Goal: Browse casually

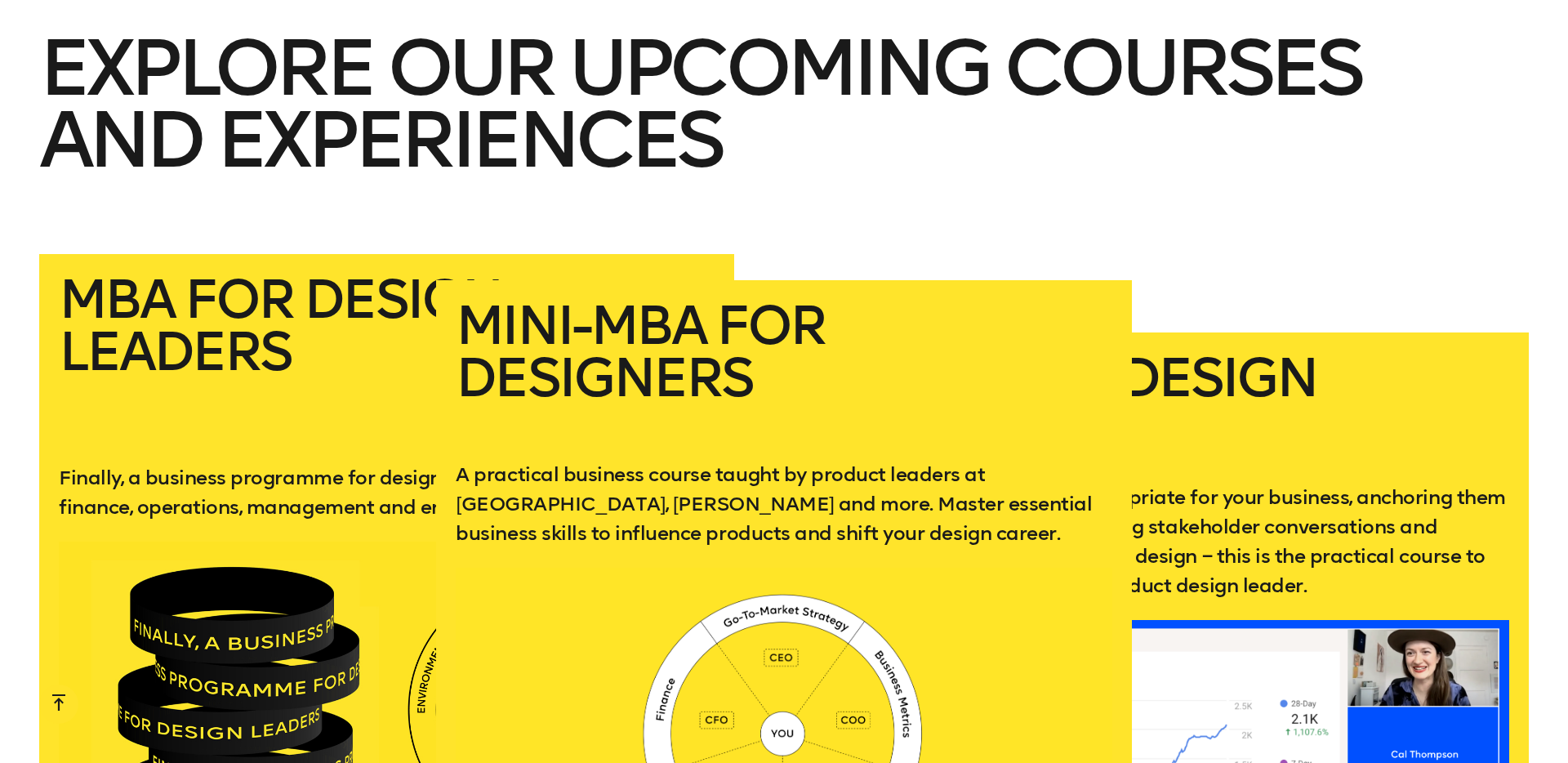
scroll to position [3432, 0]
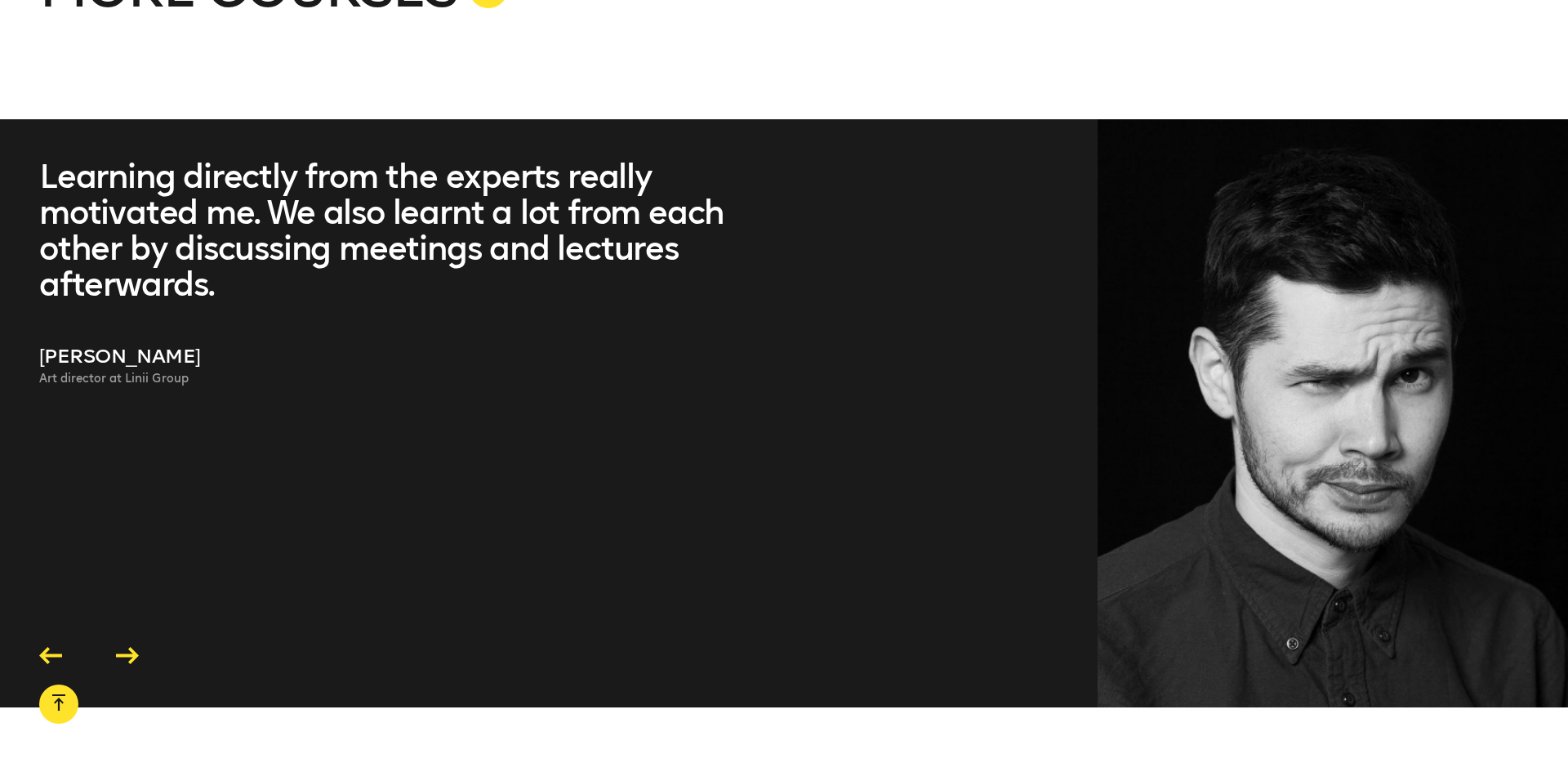
scroll to position [4826, 0]
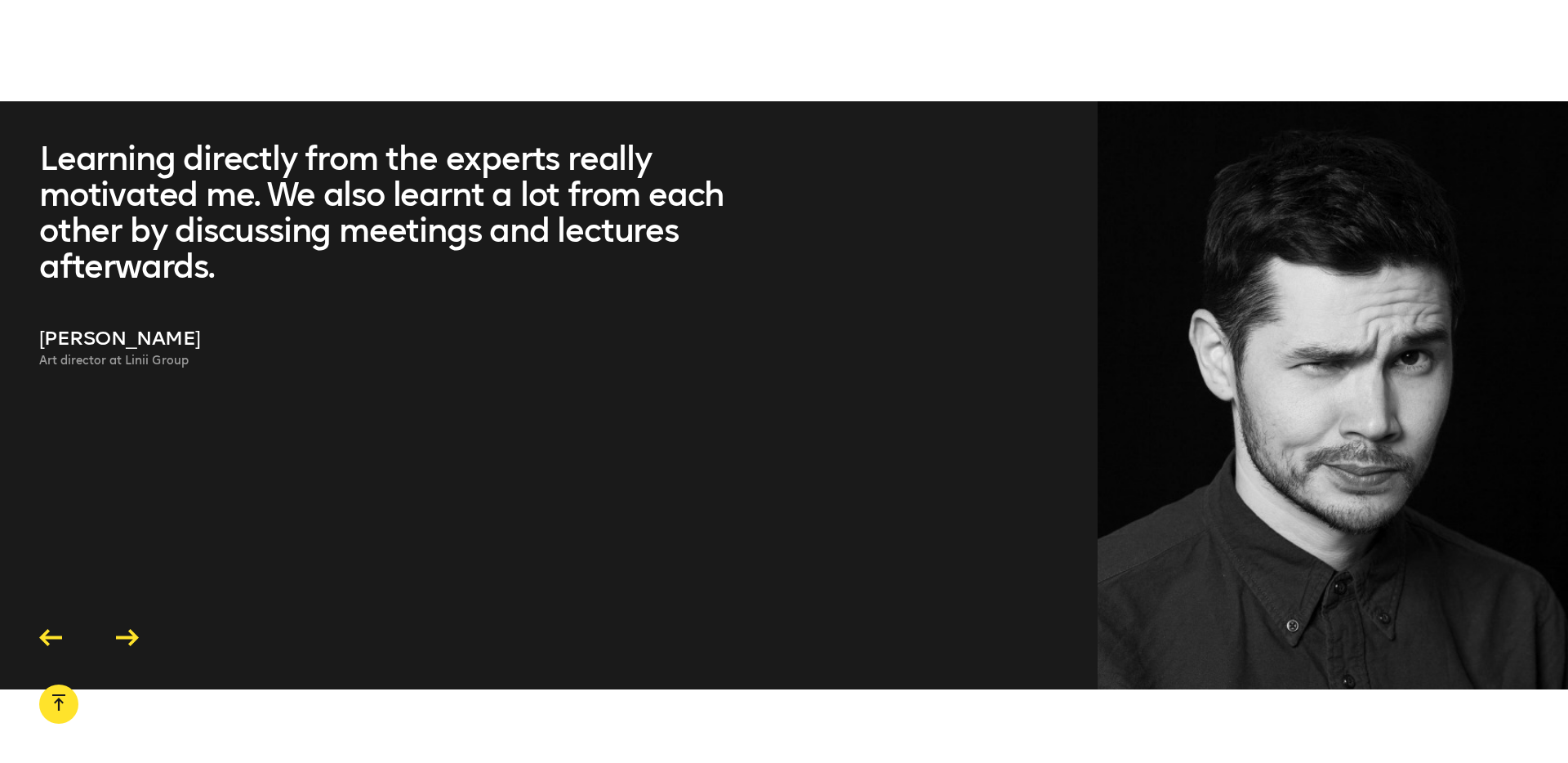
click at [135, 629] on icon at bounding box center [128, 638] width 23 height 17
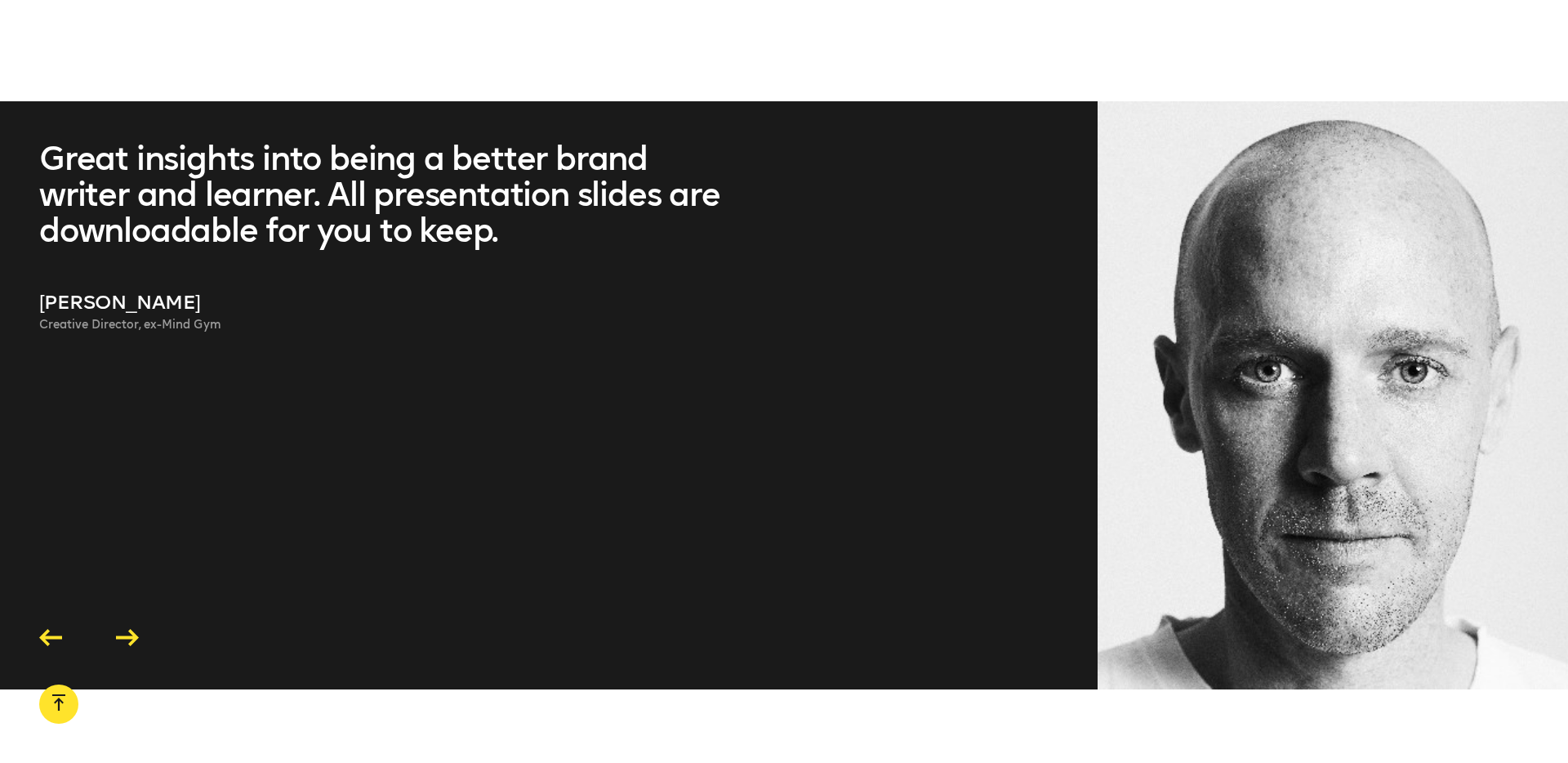
click at [135, 629] on icon at bounding box center [128, 638] width 23 height 17
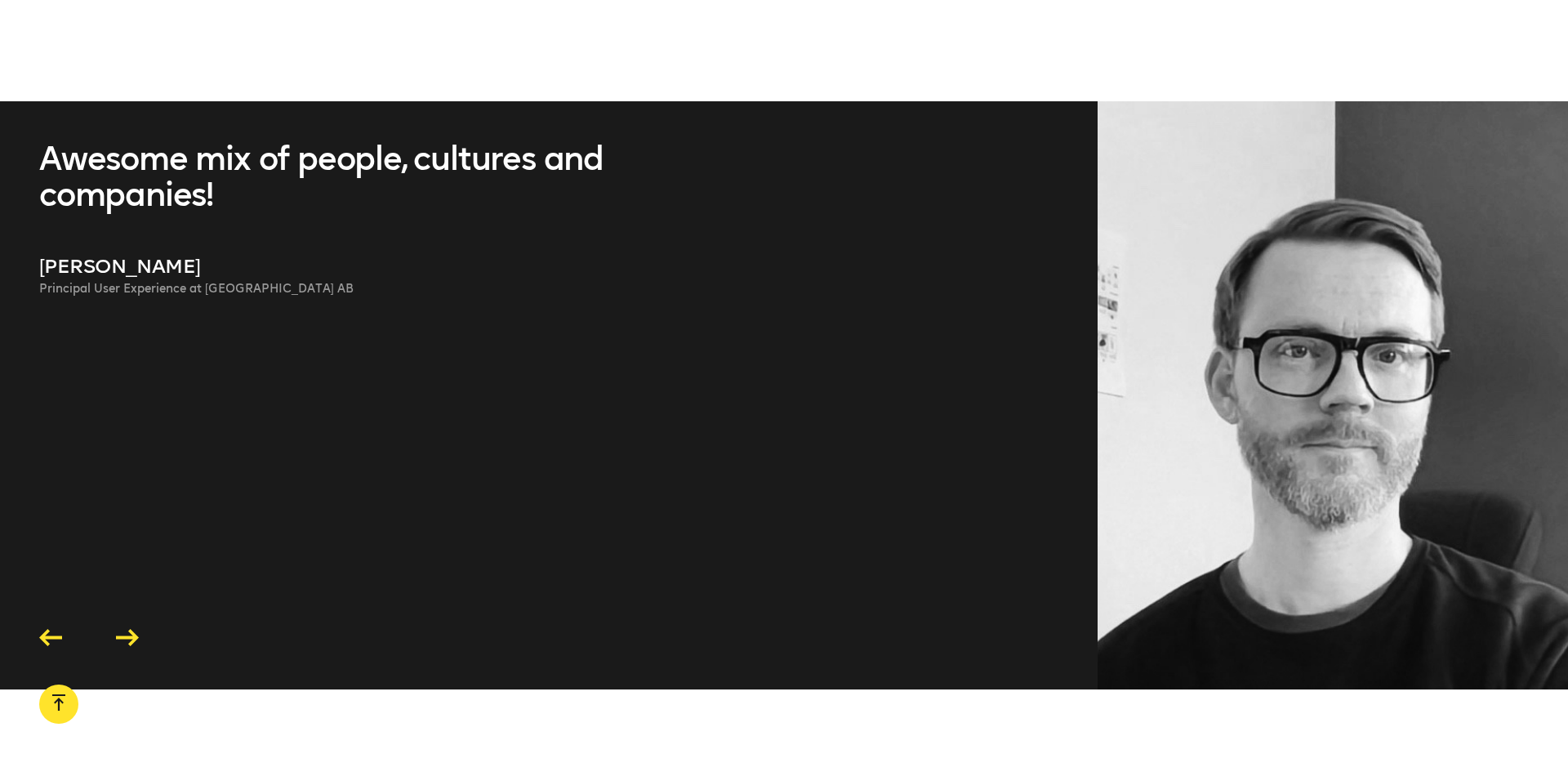
click at [135, 629] on icon at bounding box center [128, 638] width 23 height 17
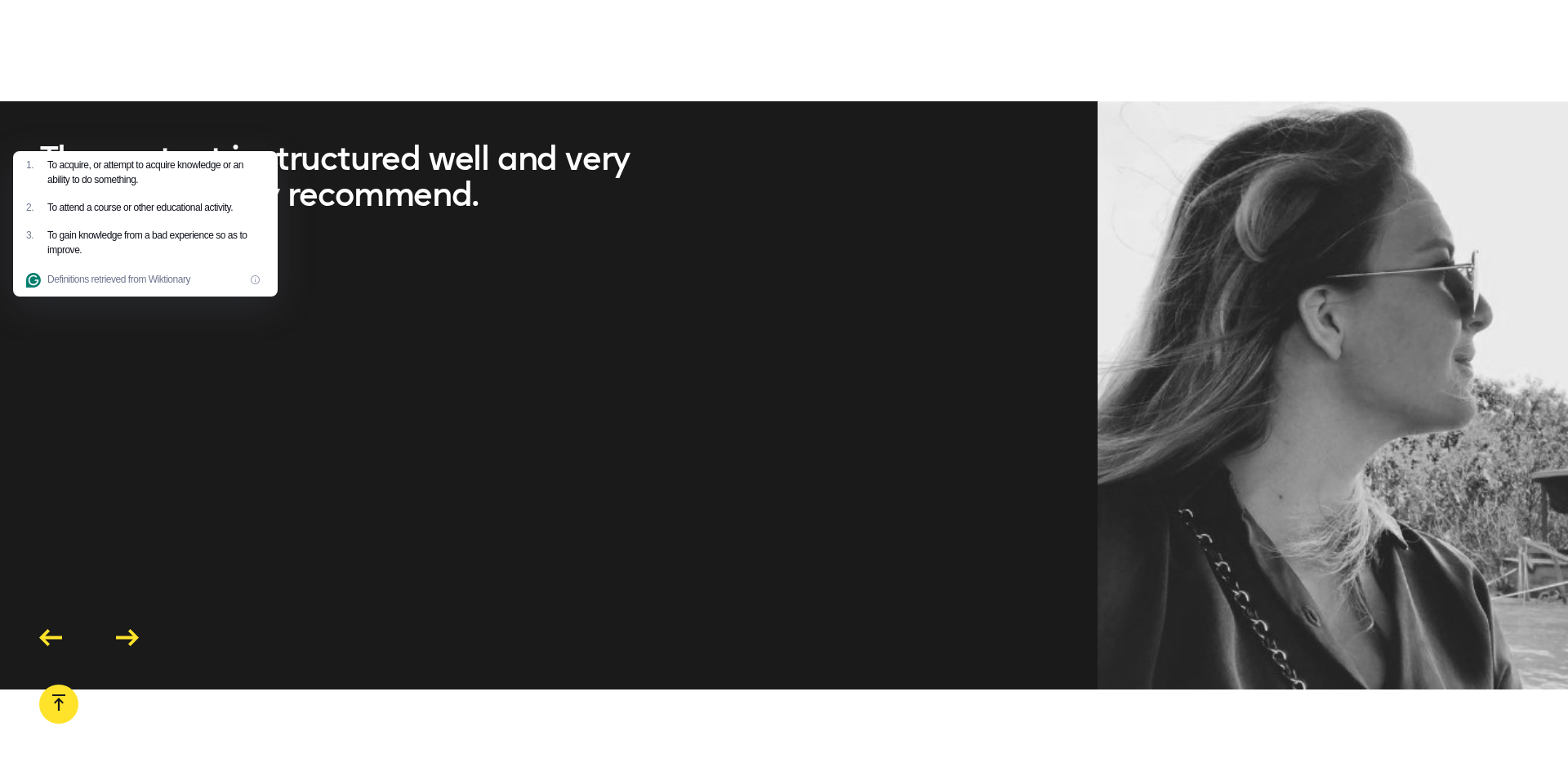
click at [135, 629] on icon at bounding box center [128, 638] width 23 height 17
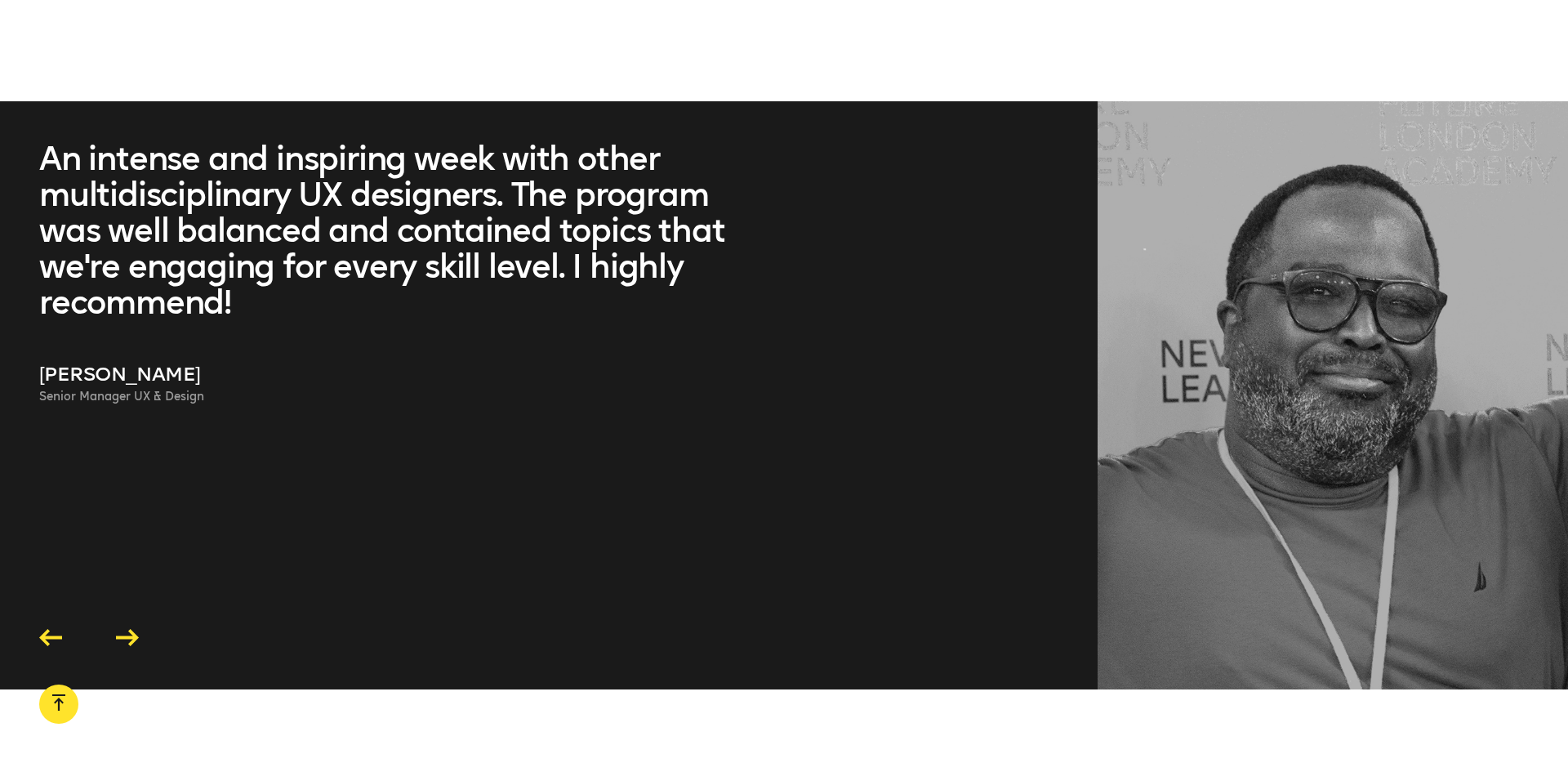
click at [135, 629] on icon at bounding box center [128, 638] width 23 height 17
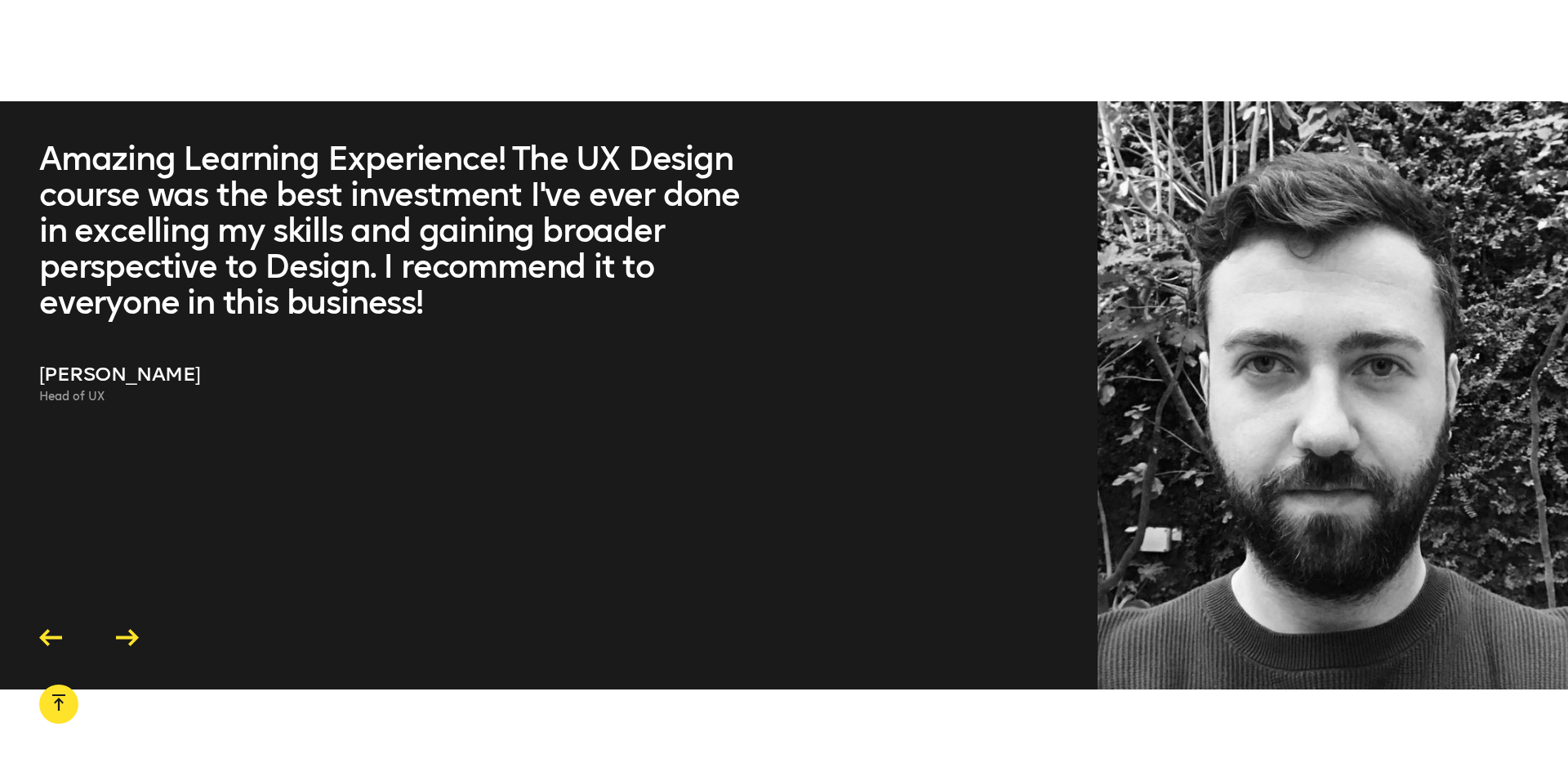
click at [133, 629] on icon at bounding box center [128, 638] width 23 height 17
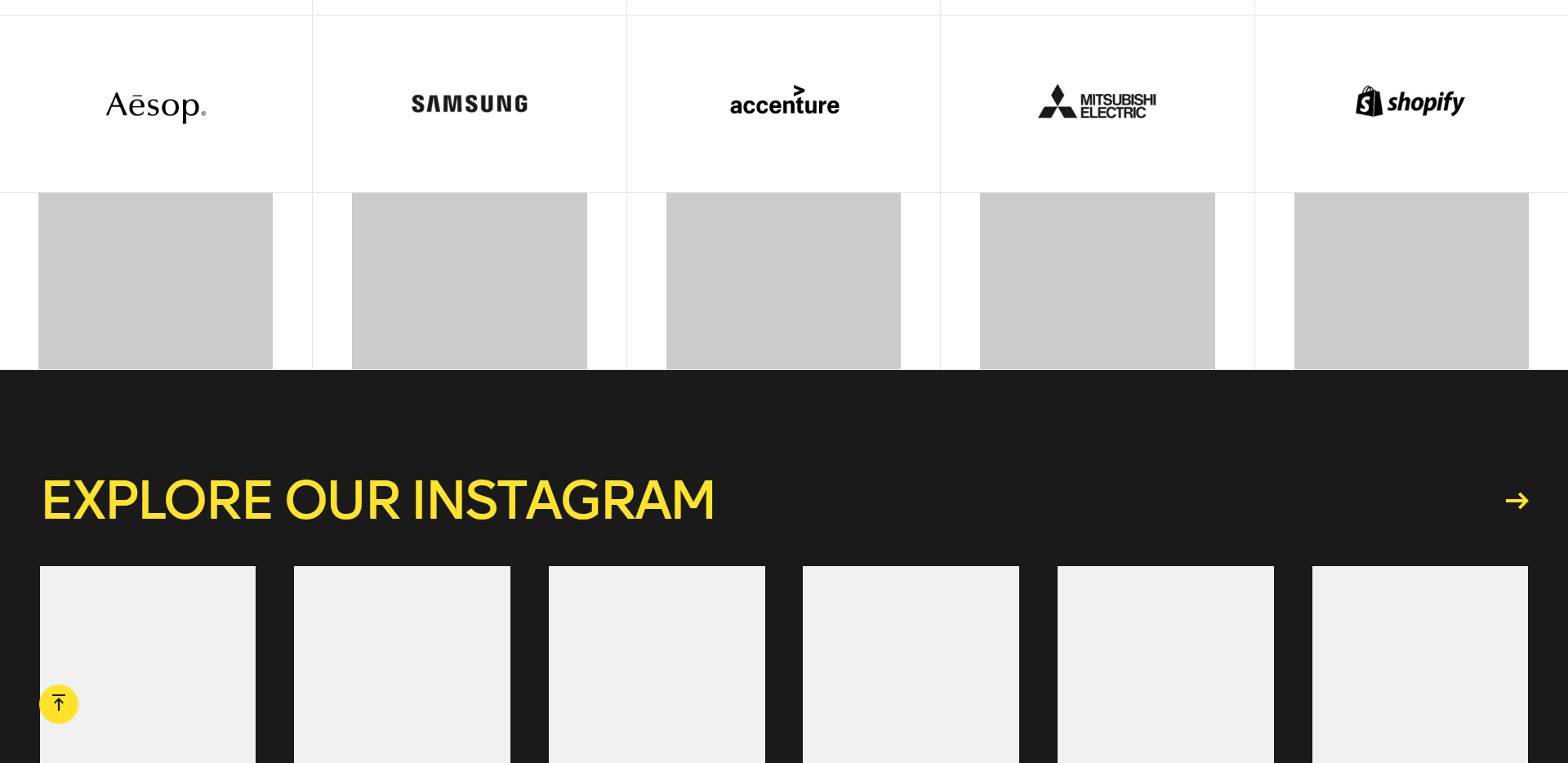
scroll to position [6101, 0]
